Goal: Find specific page/section: Find specific page/section

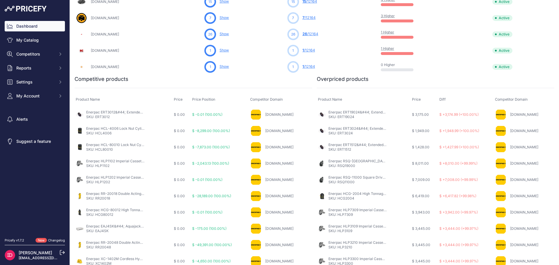
scroll to position [268, 0]
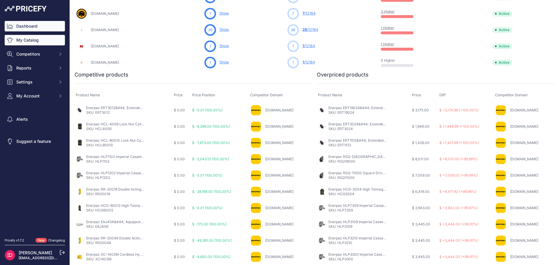
click at [34, 43] on link "My Catalog" at bounding box center [35, 40] width 60 height 10
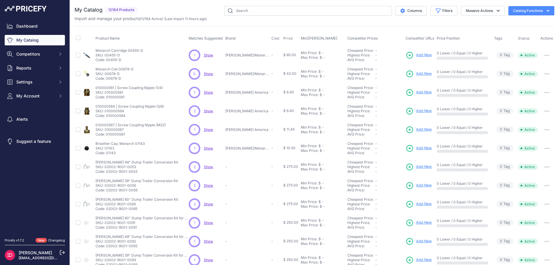
click at [264, 17] on div "Import and manage your products ( 12164 Active ) (Last import 11 Hours ago)" at bounding box center [315, 19] width 480 height 6
click at [266, 14] on input "text" at bounding box center [308, 11] width 168 height 10
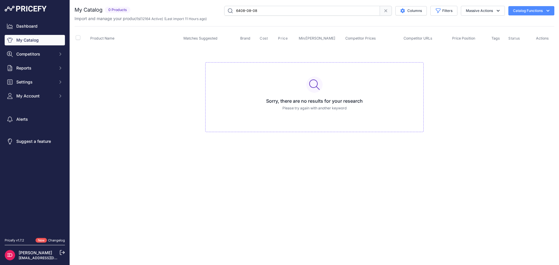
drag, startPoint x: 267, startPoint y: 13, endPoint x: 243, endPoint y: 13, distance: 24.2
click at [243, 13] on input "6408-08-08" at bounding box center [302, 11] width 156 height 10
type input "6408"
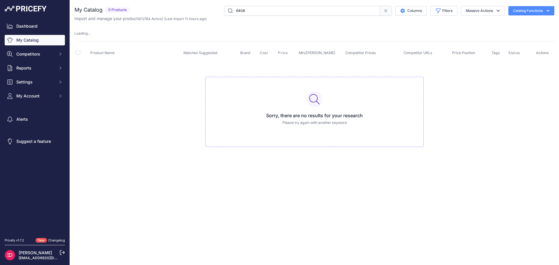
click at [250, 12] on input "6408" at bounding box center [302, 11] width 156 height 10
click at [261, 8] on input "6408" at bounding box center [302, 11] width 156 height 10
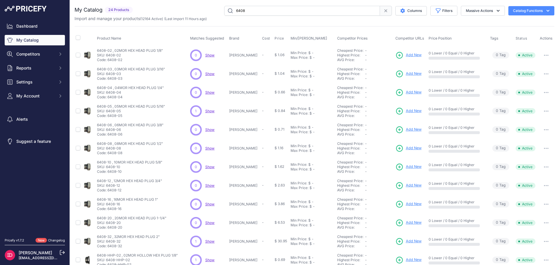
click at [542, 56] on button "button" at bounding box center [546, 55] width 12 height 8
click at [142, 51] on p "6408-02 , 02MOR HEX HEAD PLUG 1/8"" at bounding box center [130, 50] width 66 height 5
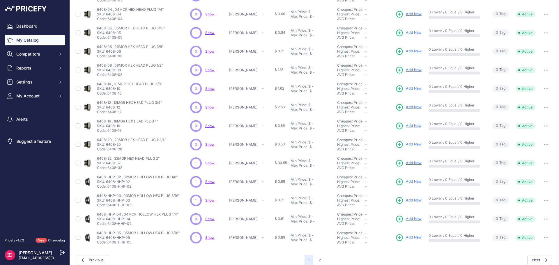
scroll to position [84, 0]
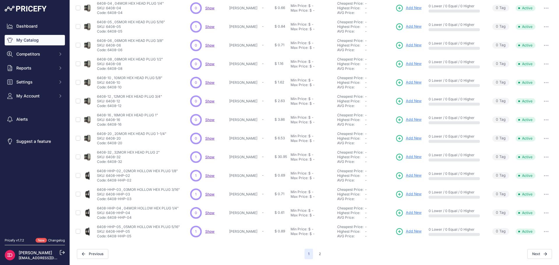
click at [212, 156] on span "Show" at bounding box center [209, 157] width 9 height 4
click at [317, 253] on button "2" at bounding box center [319, 254] width 9 height 10
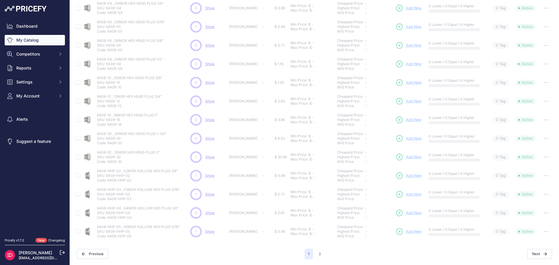
scroll to position [0, 0]
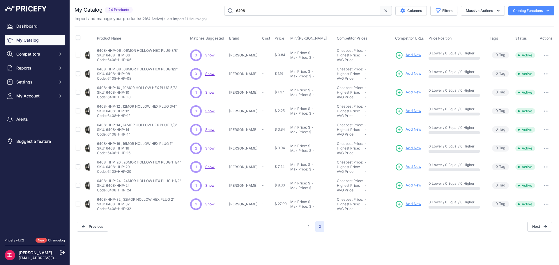
click at [209, 112] on span "Show" at bounding box center [209, 111] width 9 height 4
click at [309, 227] on button "1" at bounding box center [309, 227] width 8 height 10
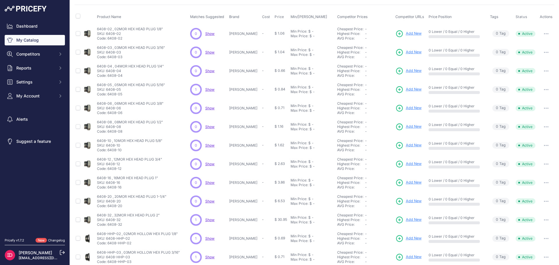
scroll to position [84, 0]
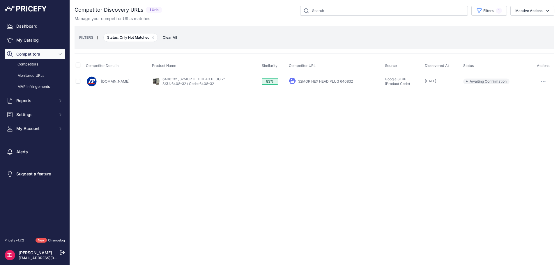
click at [541, 79] on button "button" at bounding box center [544, 81] width 12 height 8
drag, startPoint x: 421, startPoint y: 102, endPoint x: 310, endPoint y: 8, distance: 145.4
click at [420, 102] on div "Close You are not connected to the internet." at bounding box center [314, 132] width 489 height 265
